Goal: Check status: Check status

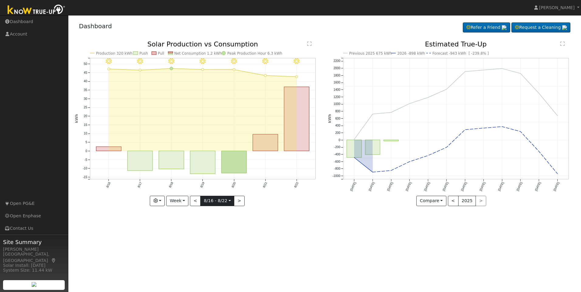
click at [227, 204] on input "[DATE]" at bounding box center [217, 201] width 33 height 10
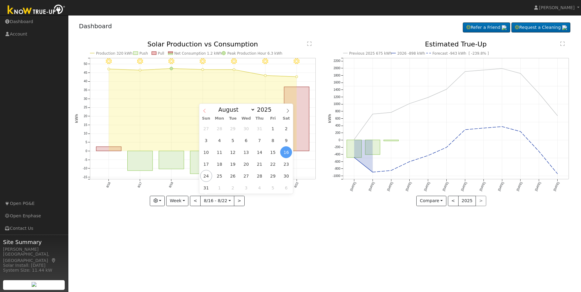
drag, startPoint x: 227, startPoint y: 204, endPoint x: 205, endPoint y: 112, distance: 94.7
click at [205, 112] on icon at bounding box center [204, 111] width 4 height 4
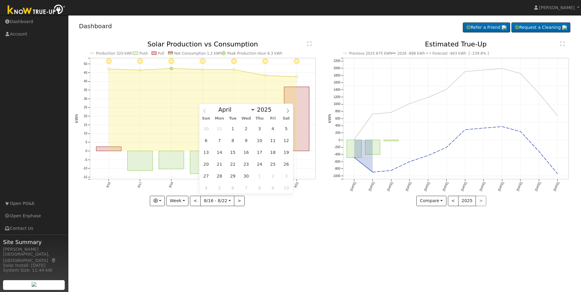
click at [205, 112] on icon at bounding box center [204, 111] width 4 height 4
select select "0"
click at [205, 112] on icon at bounding box center [204, 111] width 4 height 4
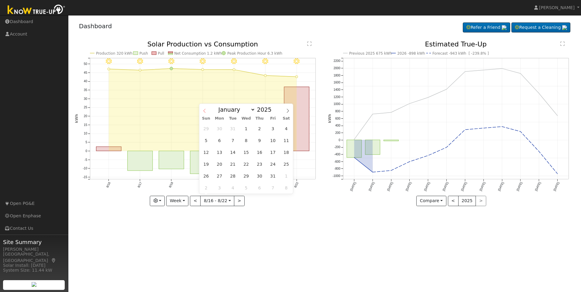
type input "2024"
click at [205, 112] on icon at bounding box center [204, 111] width 4 height 4
click at [204, 112] on icon at bounding box center [204, 111] width 4 height 4
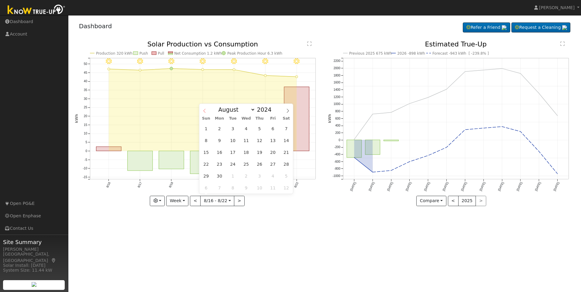
click at [204, 112] on icon at bounding box center [204, 111] width 4 height 4
select select "6"
click at [220, 164] on span "22" at bounding box center [220, 164] width 12 height 12
type input "[DATE]"
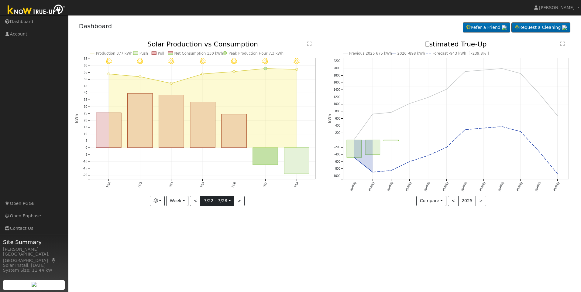
click at [209, 202] on input "[DATE]" at bounding box center [217, 201] width 33 height 10
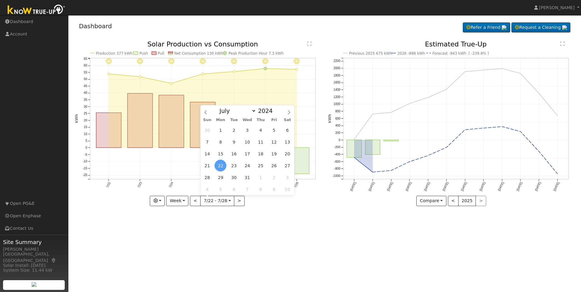
click at [95, 188] on icon "7/28 - Clear 7/27 - Clear 7/26 - Clear 7/25 - Clear 7/24 - Clear 7/23 - Clear 7…" at bounding box center [198, 123] width 247 height 165
